Goal: Information Seeking & Learning: Compare options

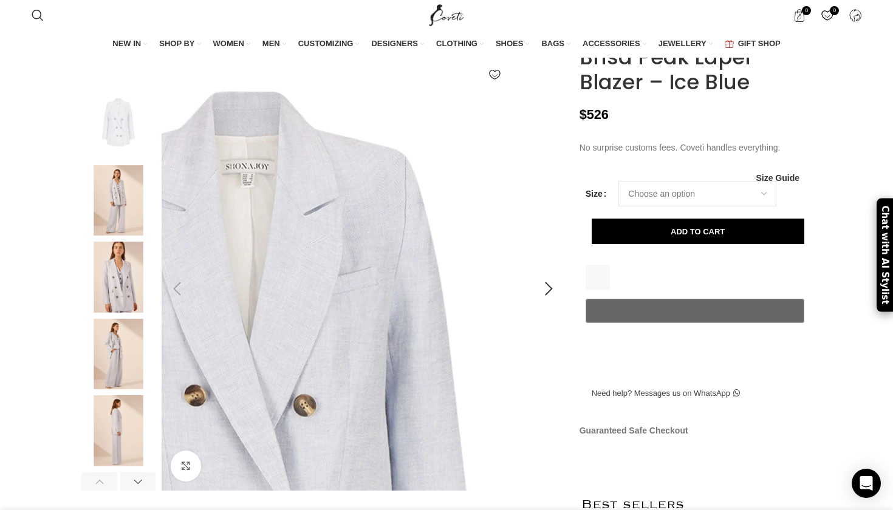
scroll to position [211, 0]
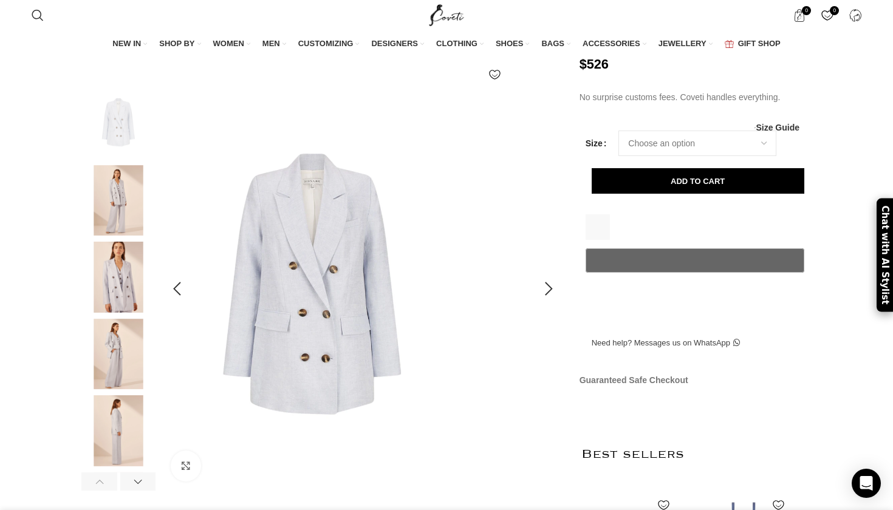
click at [293, 303] on img at bounding box center [324, 113] width 729 height 1094
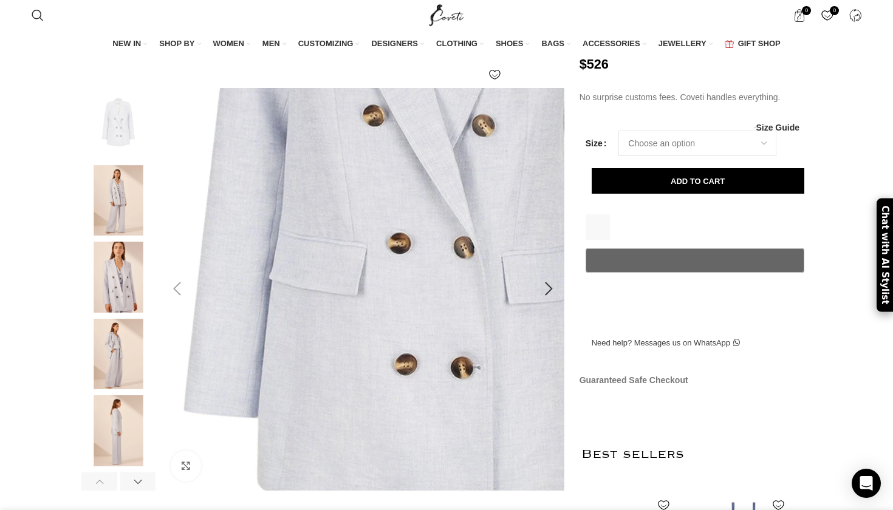
click at [279, 299] on img at bounding box center [426, 180] width 729 height 1094
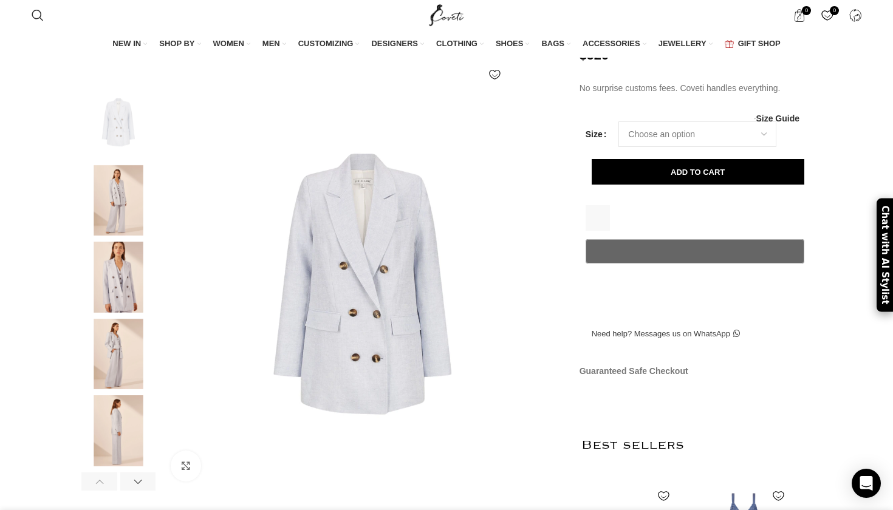
scroll to position [220, 0]
click at [104, 285] on img at bounding box center [118, 277] width 74 height 71
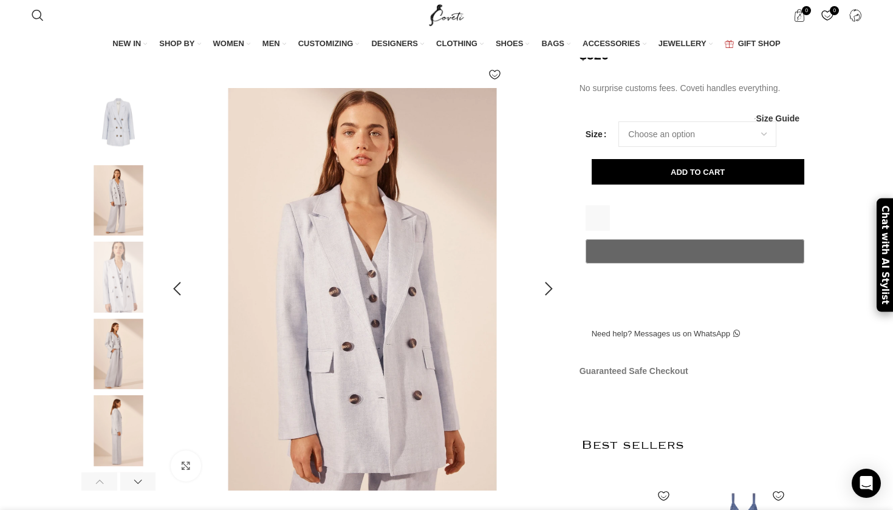
scroll to position [0, 384]
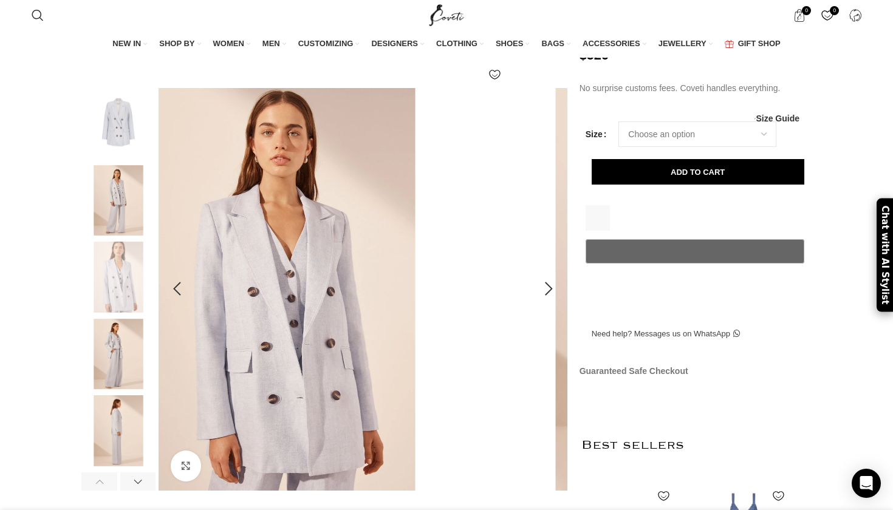
click at [263, 268] on figure at bounding box center [281, 289] width 403 height 403
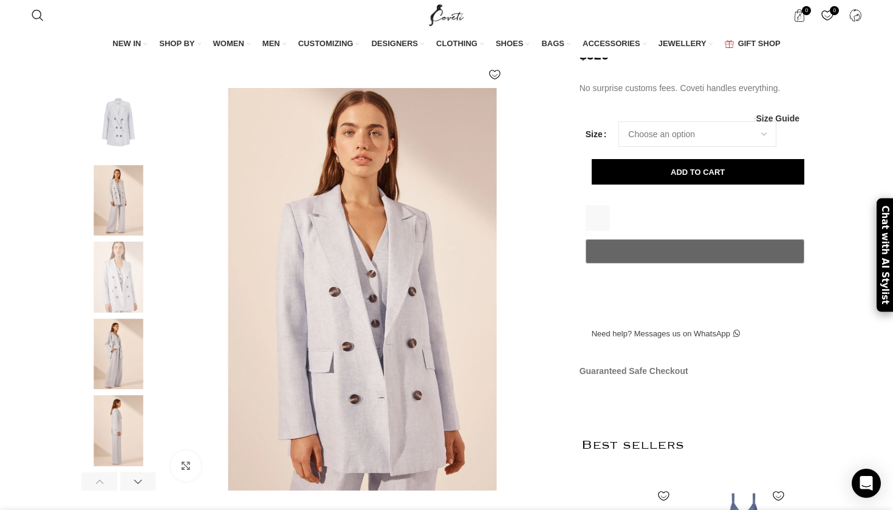
click at [126, 218] on img at bounding box center [118, 200] width 74 height 71
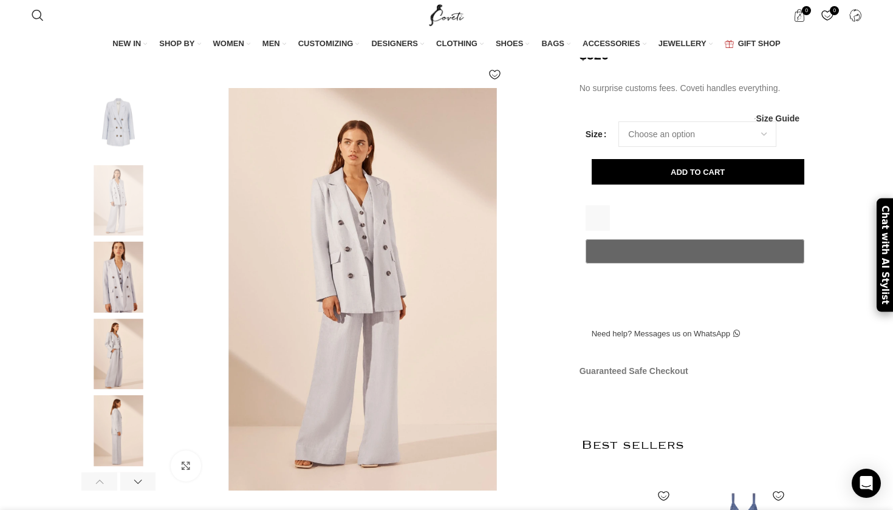
click at [108, 286] on img at bounding box center [118, 277] width 74 height 71
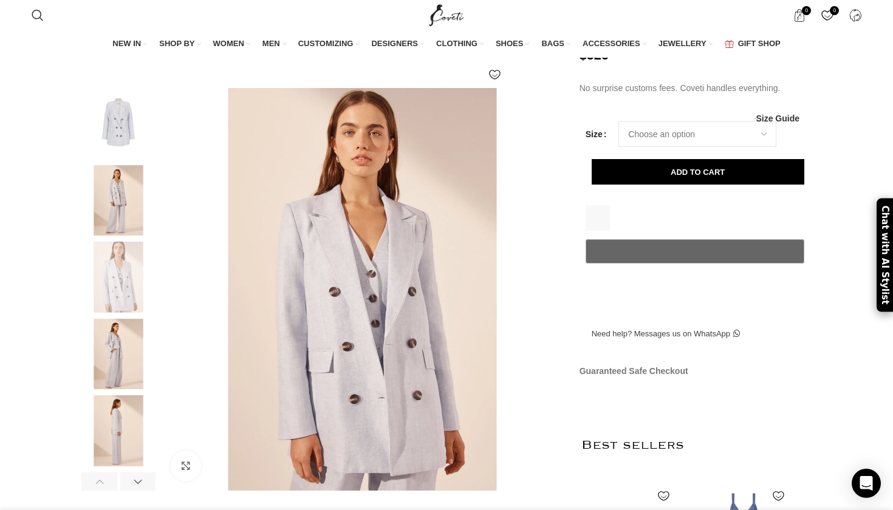
scroll to position [225, 0]
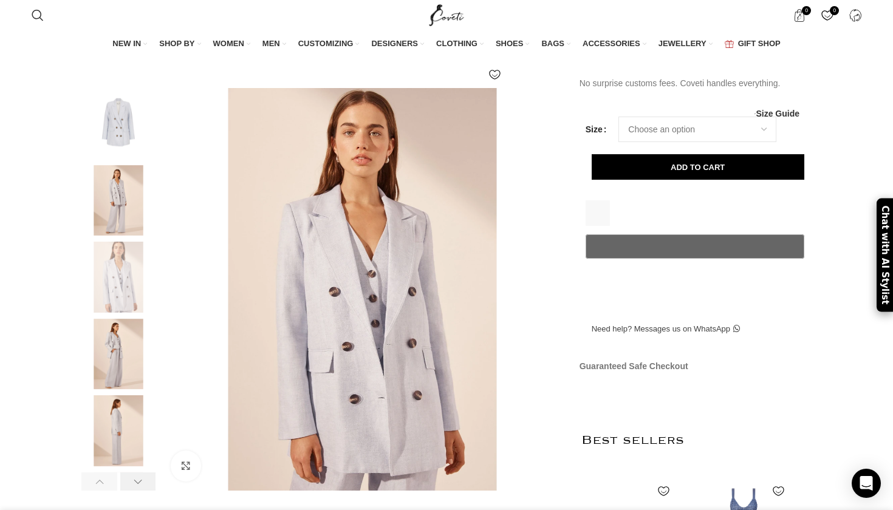
click at [136, 476] on div at bounding box center [138, 482] width 36 height 18
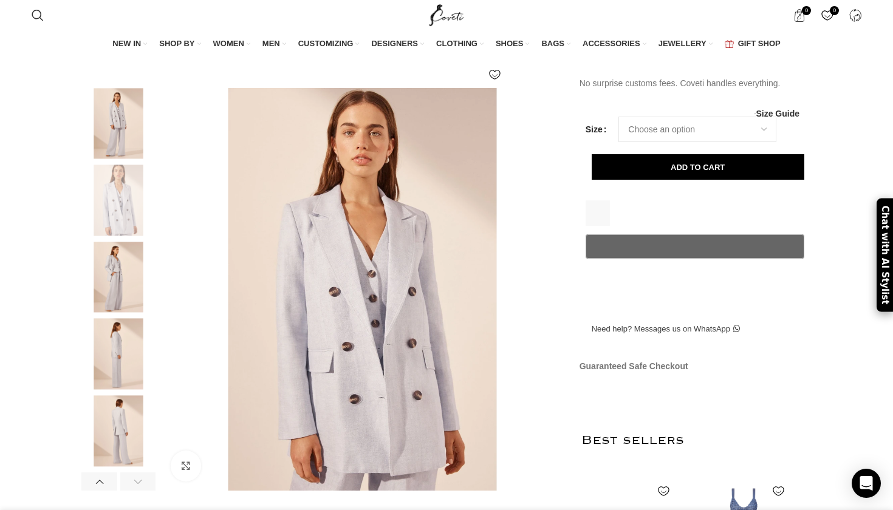
click at [136, 476] on div at bounding box center [138, 482] width 36 height 18
click at [113, 422] on img at bounding box center [118, 431] width 74 height 71
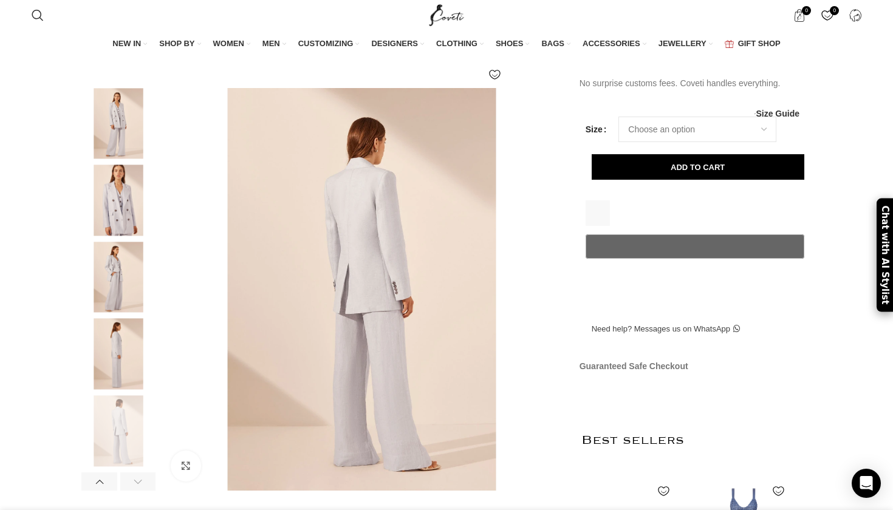
click at [114, 359] on img at bounding box center [118, 354] width 74 height 71
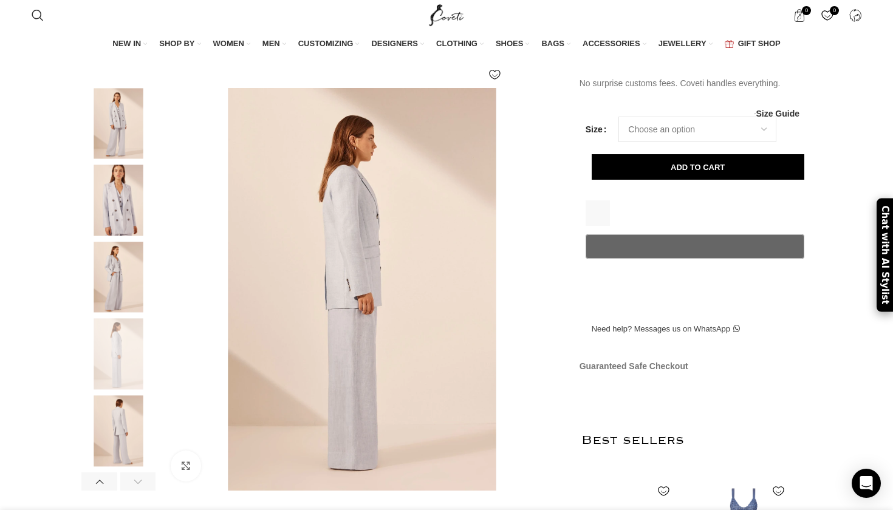
click at [122, 428] on img at bounding box center [118, 431] width 74 height 71
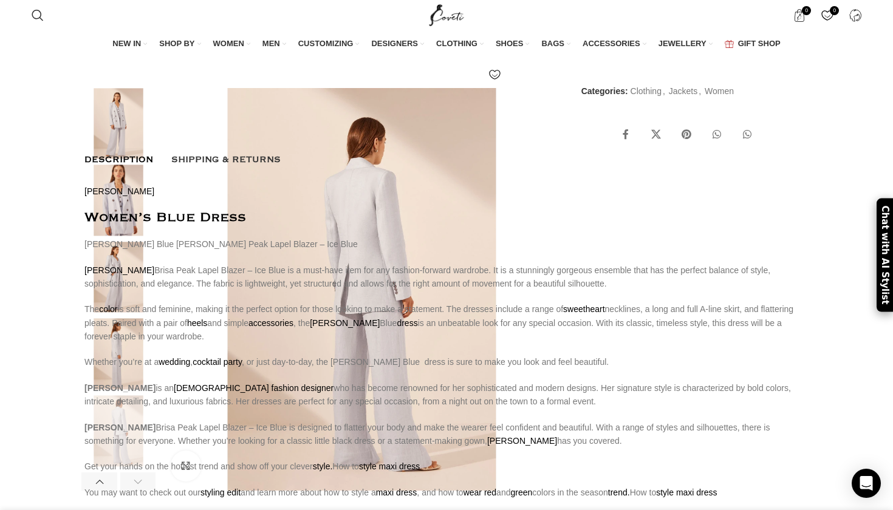
scroll to position [0, 640]
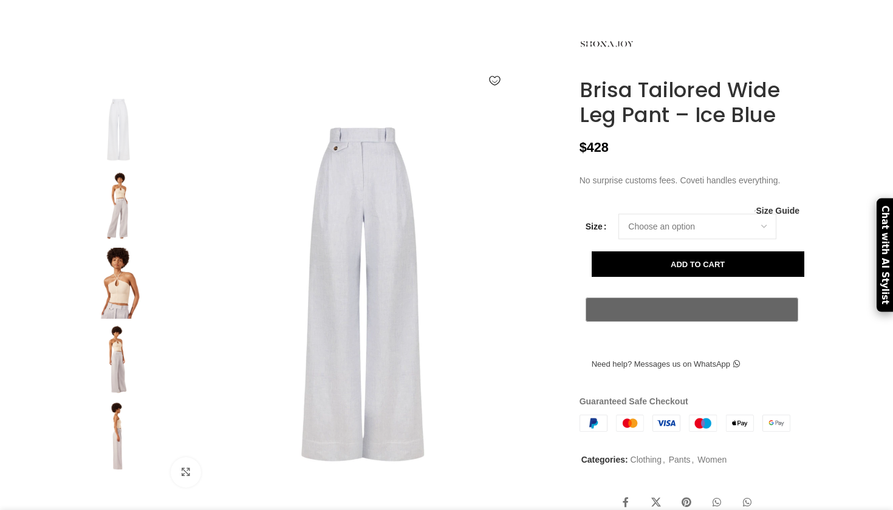
scroll to position [125, 0]
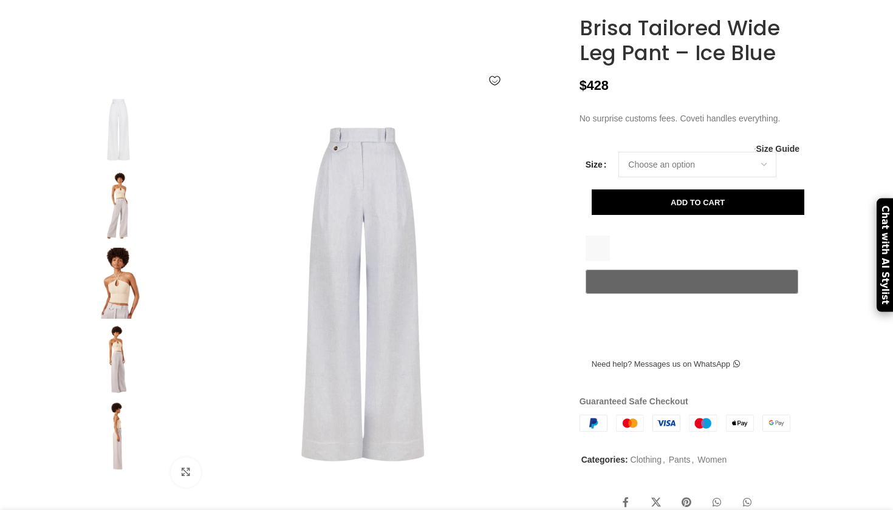
click at [104, 222] on img at bounding box center [118, 206] width 74 height 71
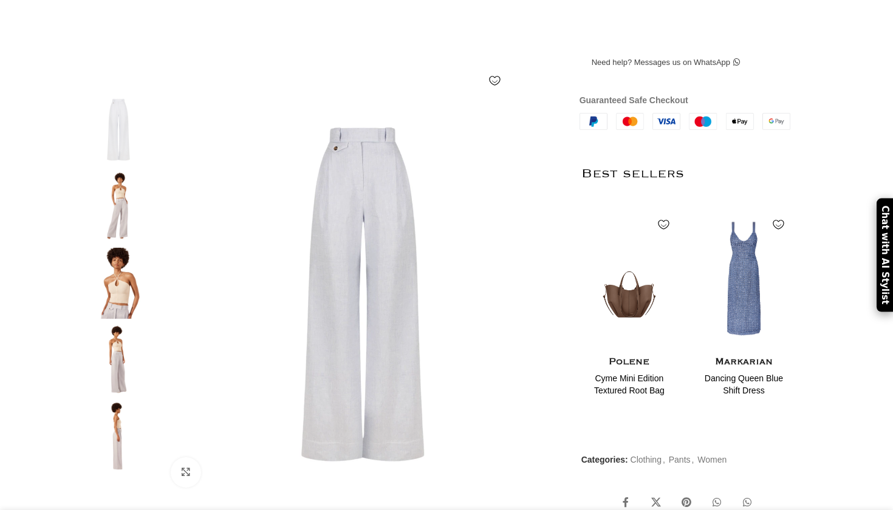
click at [118, 224] on img at bounding box center [118, 206] width 74 height 71
click at [120, 312] on img at bounding box center [118, 283] width 74 height 71
click at [109, 165] on img at bounding box center [118, 129] width 74 height 71
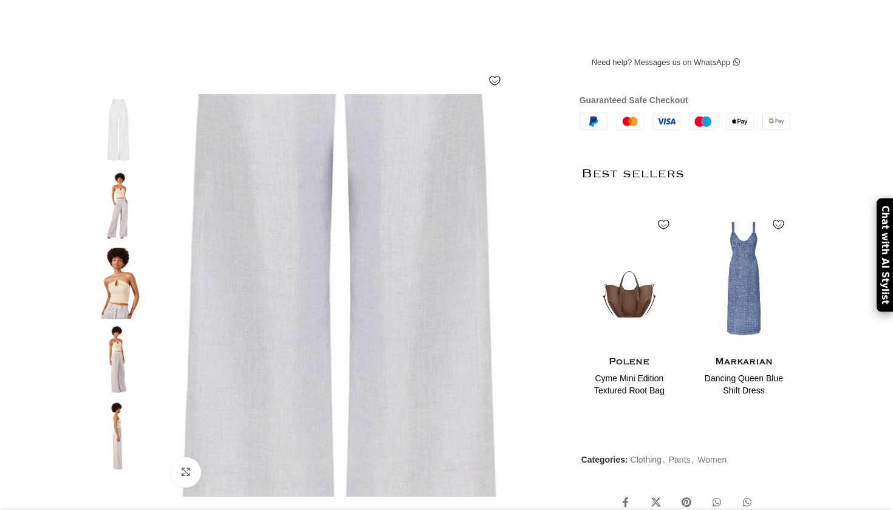
scroll to position [152, 0]
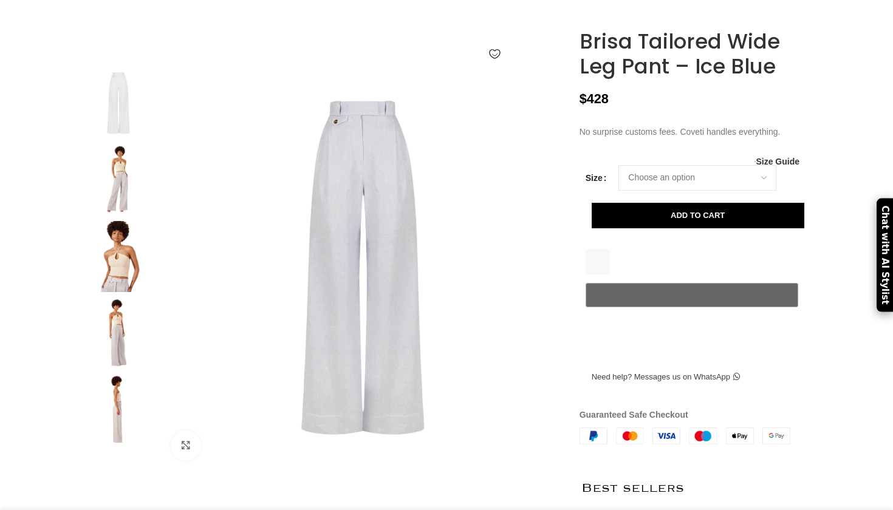
click at [125, 193] on img at bounding box center [118, 180] width 74 height 71
click at [115, 259] on img at bounding box center [118, 256] width 74 height 71
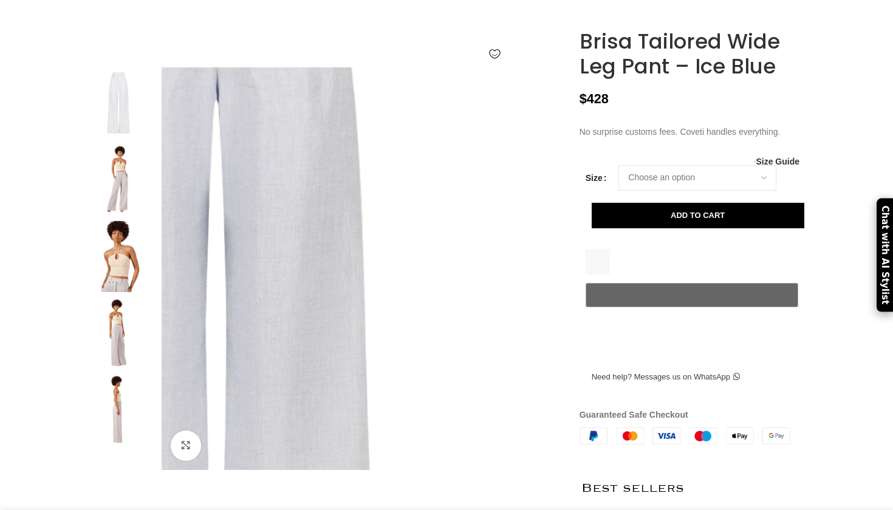
click at [545, 275] on img at bounding box center [215, 301] width 729 height 1094
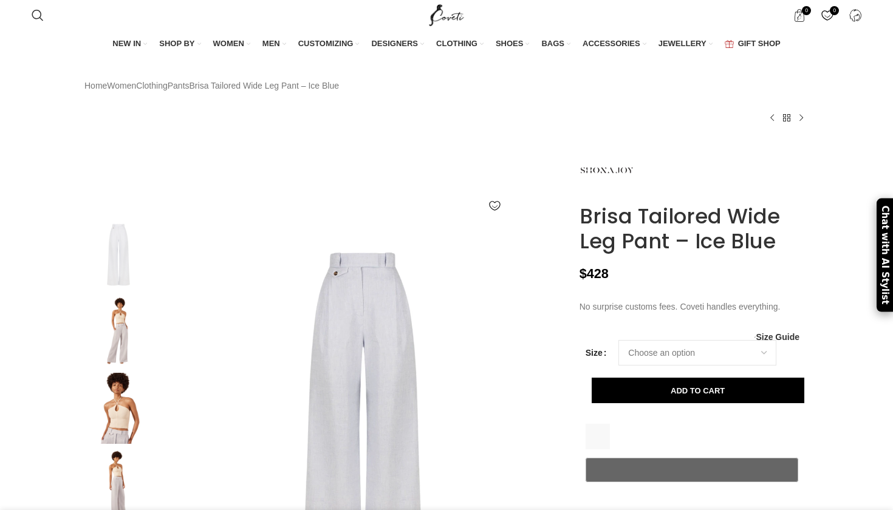
scroll to position [0, 0]
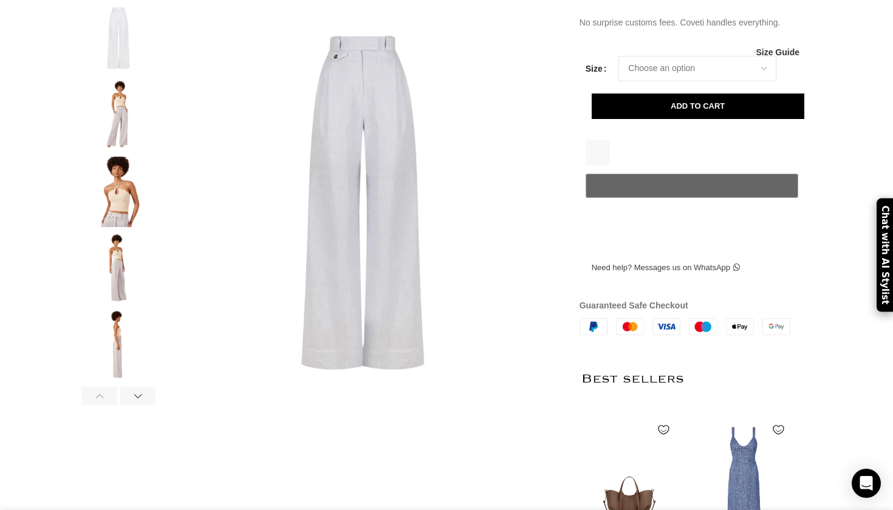
scroll to position [0, 256]
click at [120, 221] on img at bounding box center [118, 192] width 74 height 71
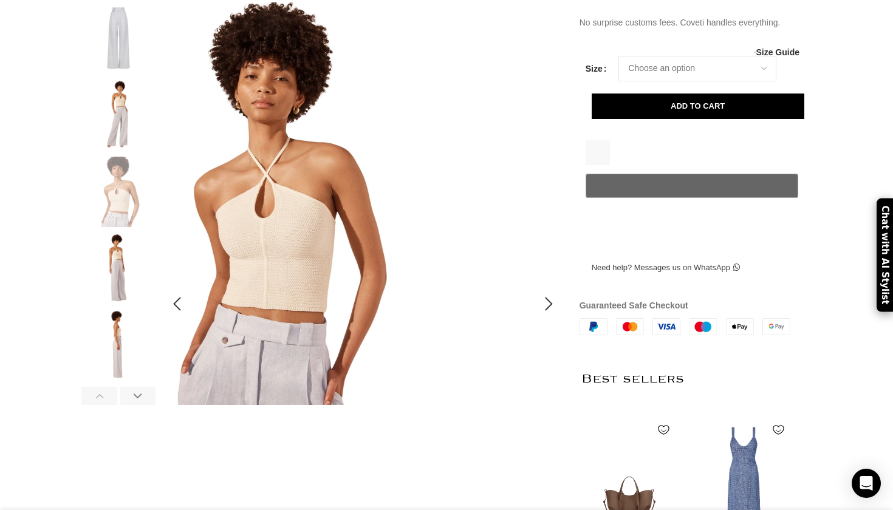
scroll to position [0, 384]
click at [236, 263] on figure at bounding box center [273, 203] width 403 height 403
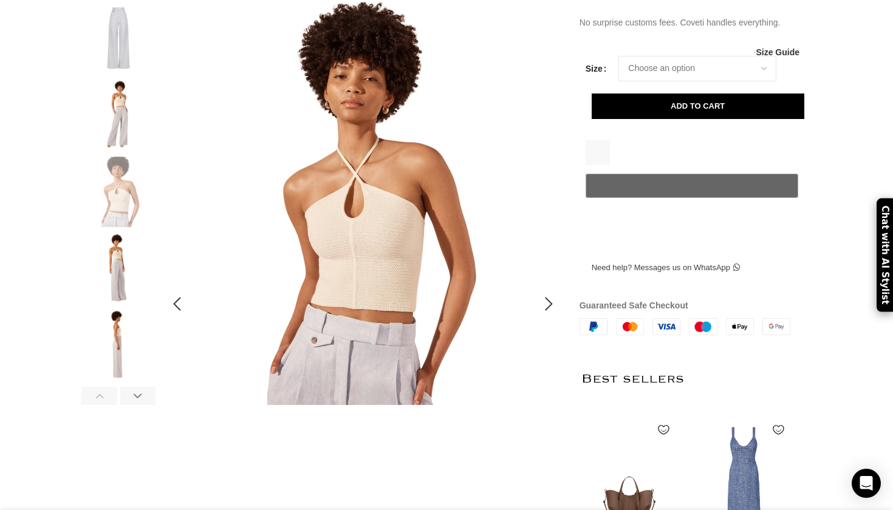
click at [112, 288] on img at bounding box center [118, 268] width 74 height 71
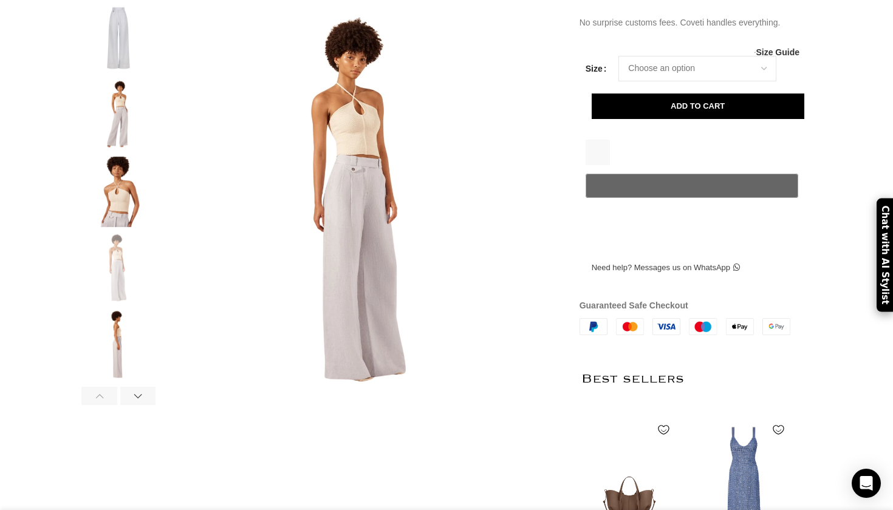
click at [108, 352] on img at bounding box center [118, 346] width 74 height 71
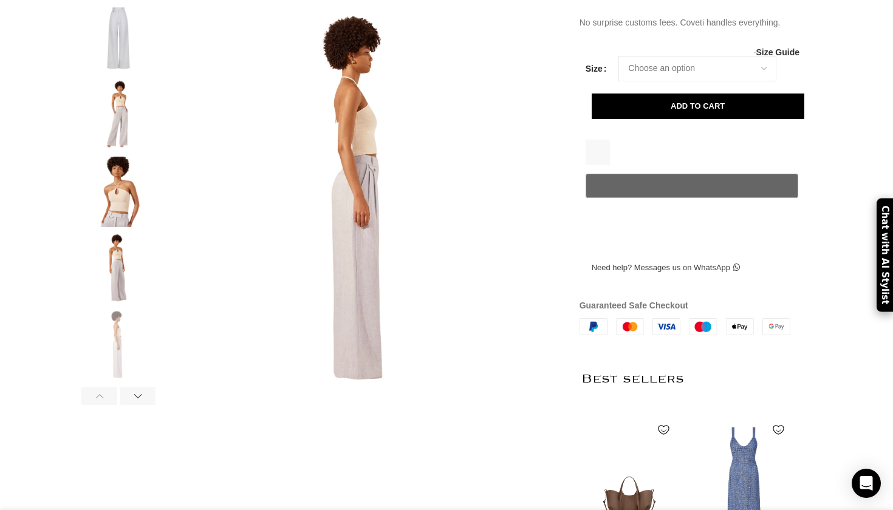
click at [129, 139] on img at bounding box center [118, 115] width 74 height 71
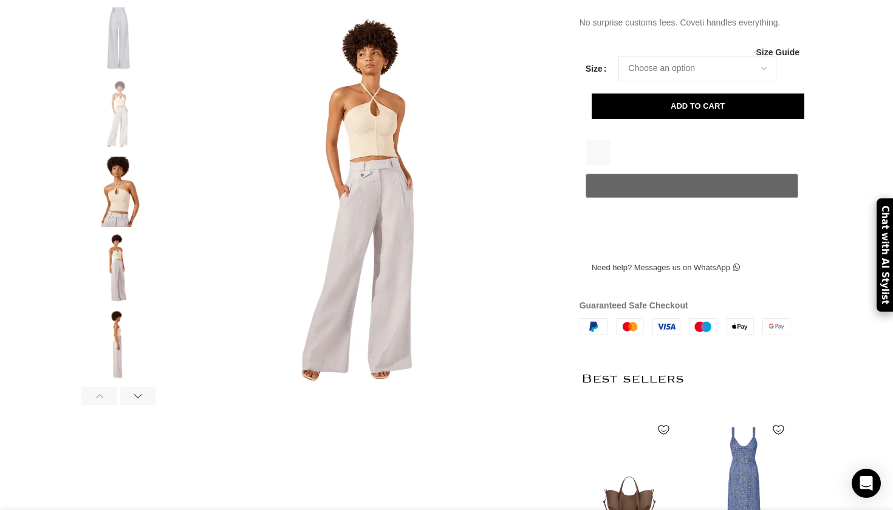
click at [128, 214] on img at bounding box center [118, 192] width 74 height 71
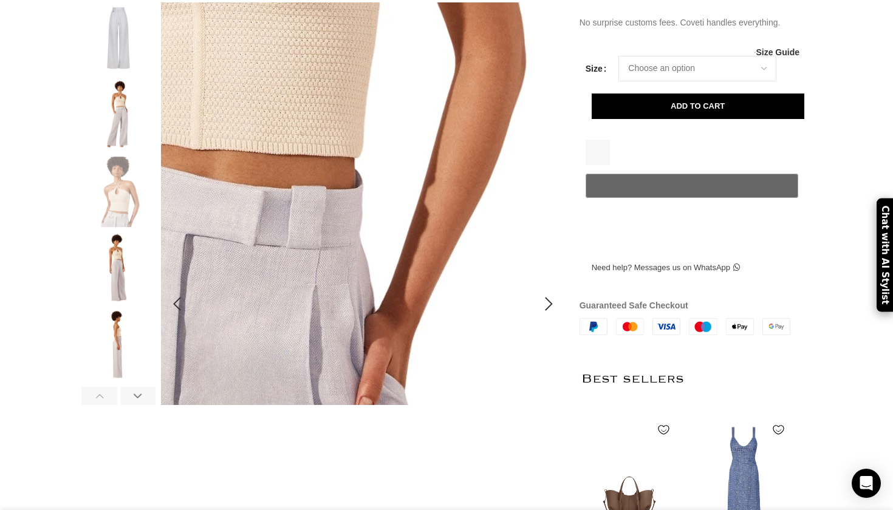
scroll to position [0, 1152]
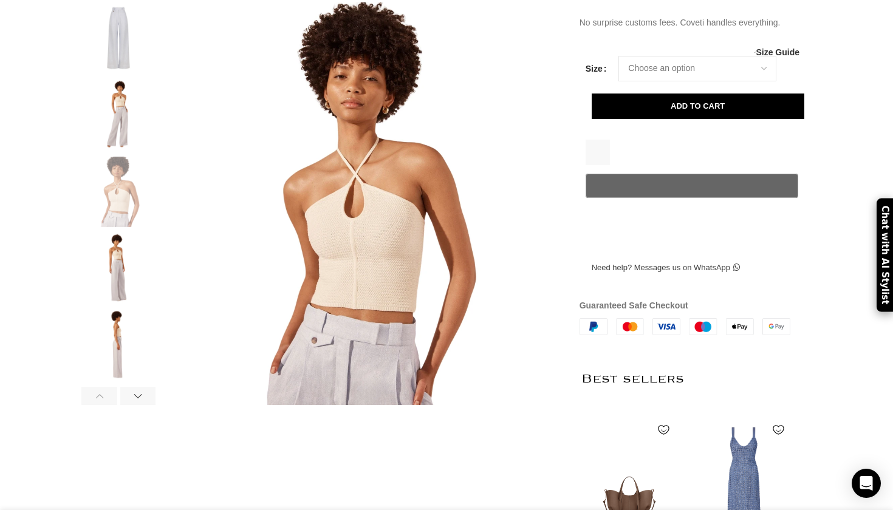
click at [94, 291] on img at bounding box center [118, 268] width 74 height 71
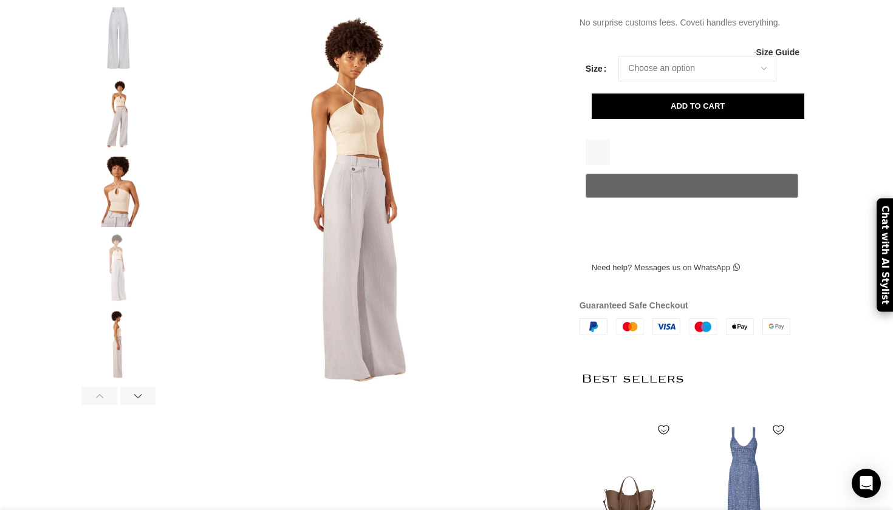
click at [134, 376] on img at bounding box center [118, 346] width 74 height 71
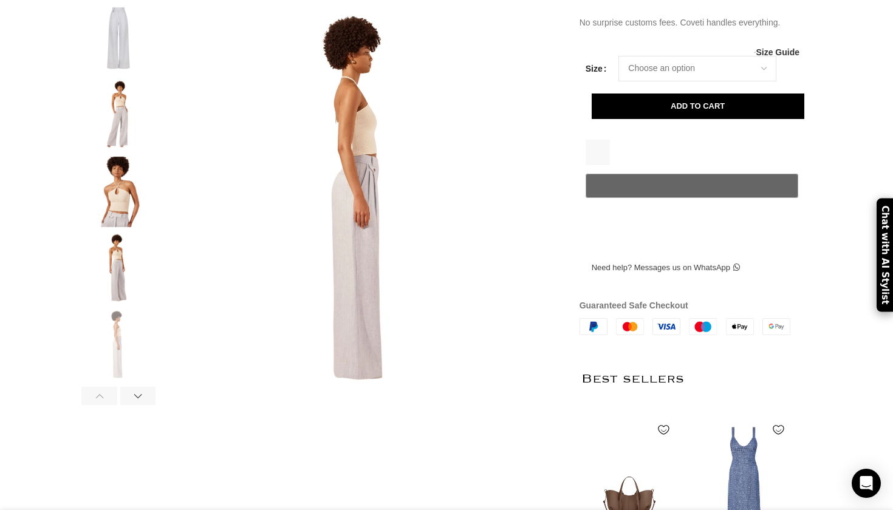
click at [123, 151] on img at bounding box center [118, 115] width 74 height 71
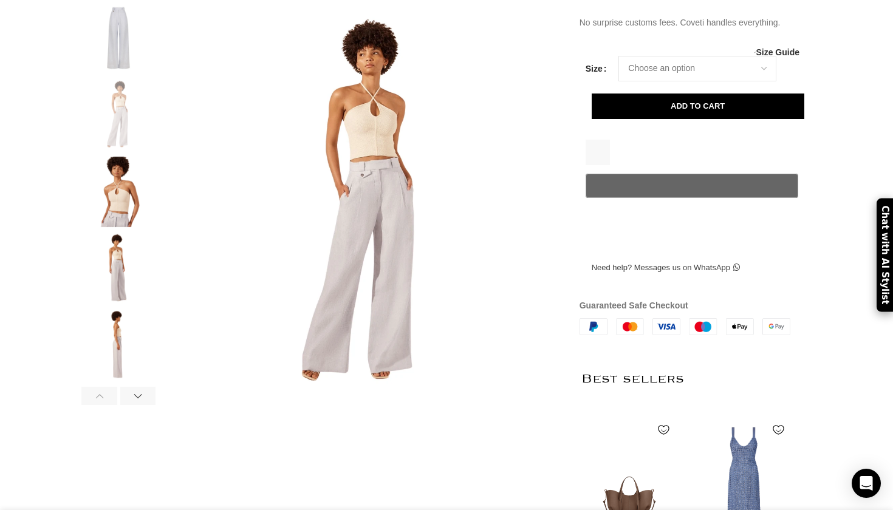
click at [116, 57] on img at bounding box center [118, 37] width 74 height 71
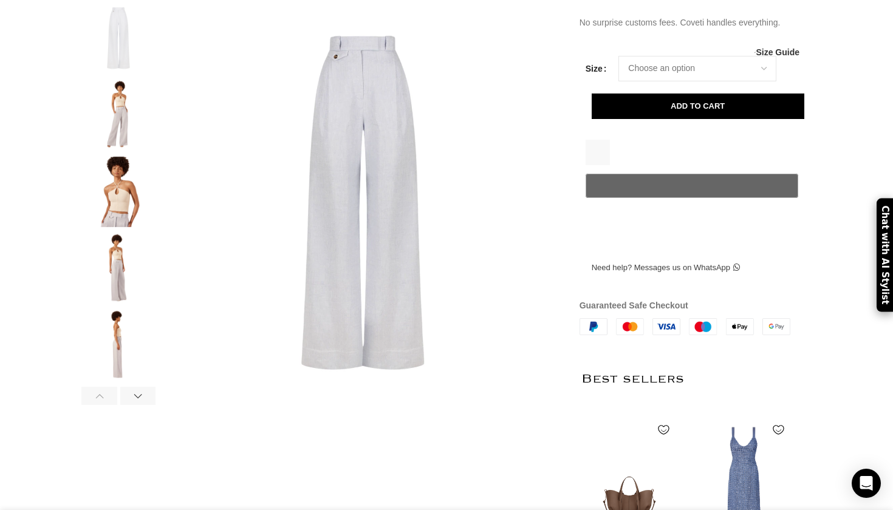
scroll to position [0, 1535]
